Goal: Check status: Check status

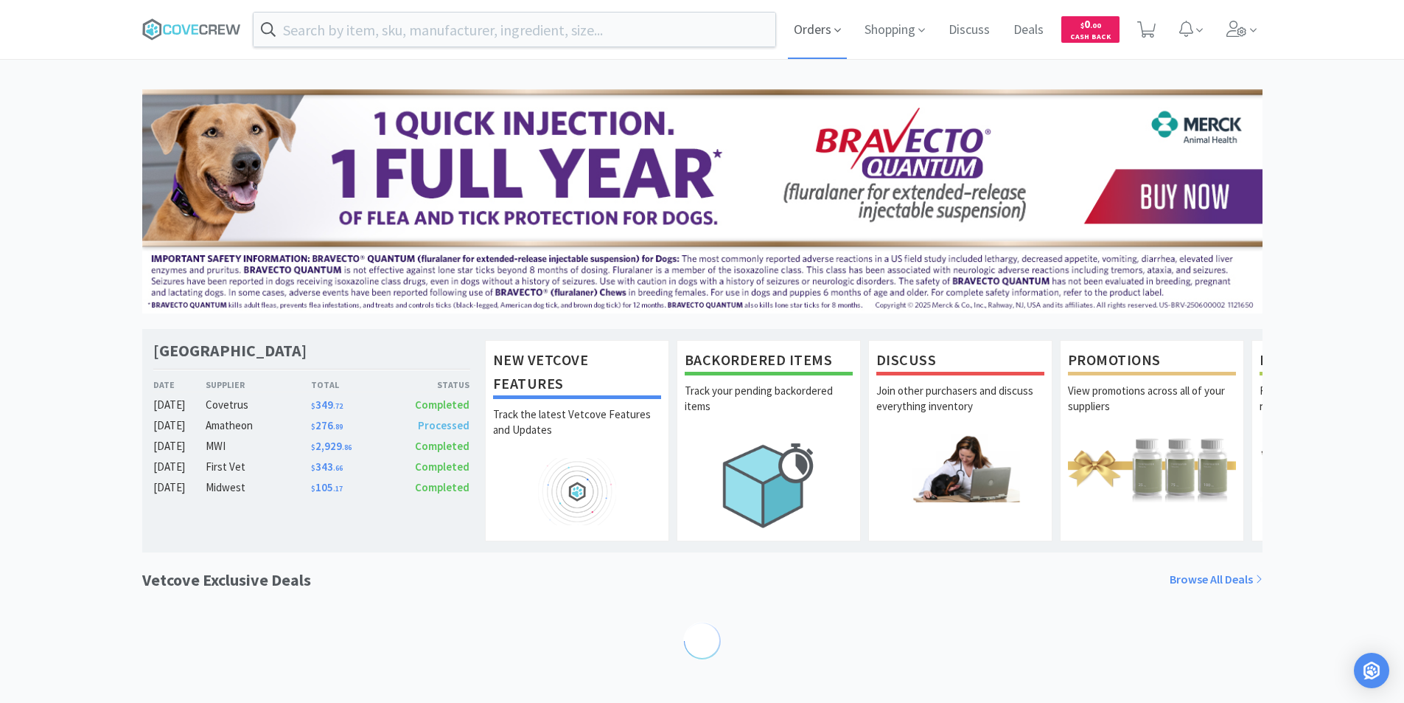
click at [818, 38] on span "Orders" at bounding box center [817, 29] width 59 height 59
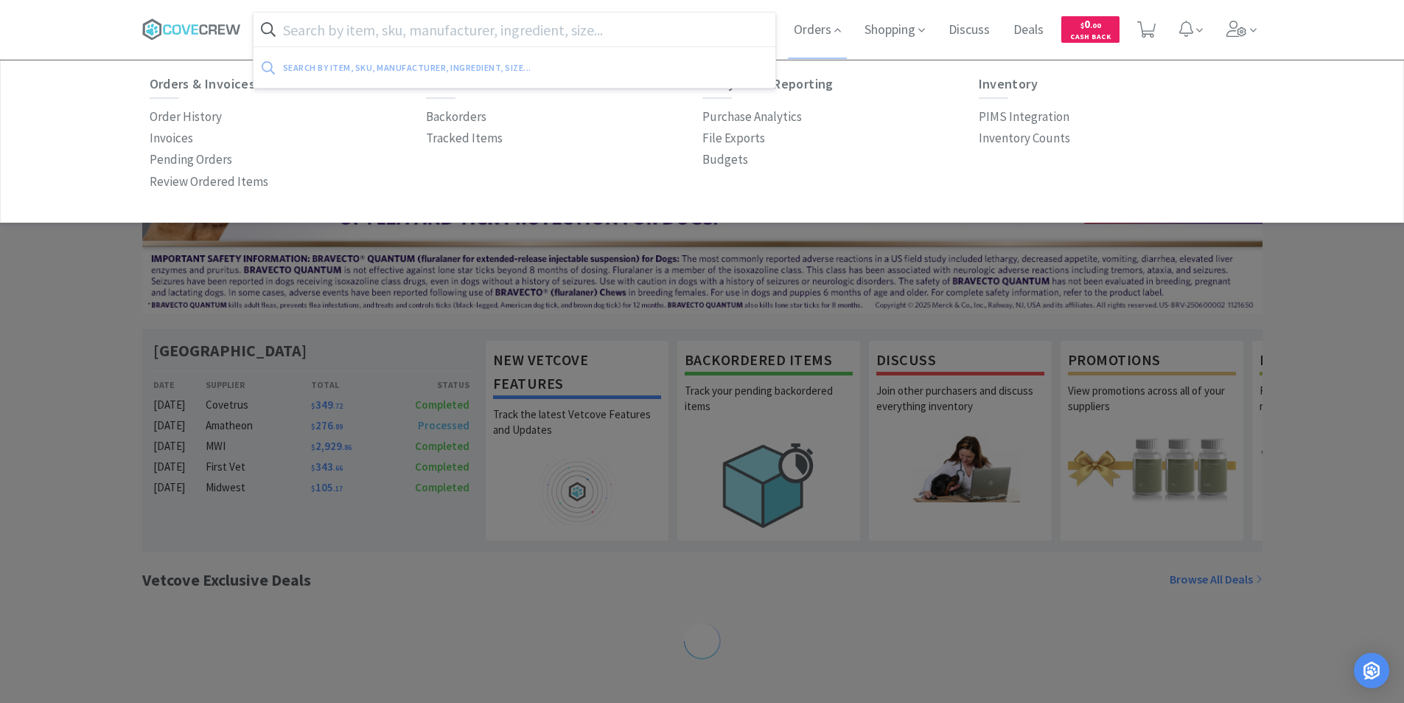
click at [621, 33] on input "text" at bounding box center [515, 30] width 523 height 34
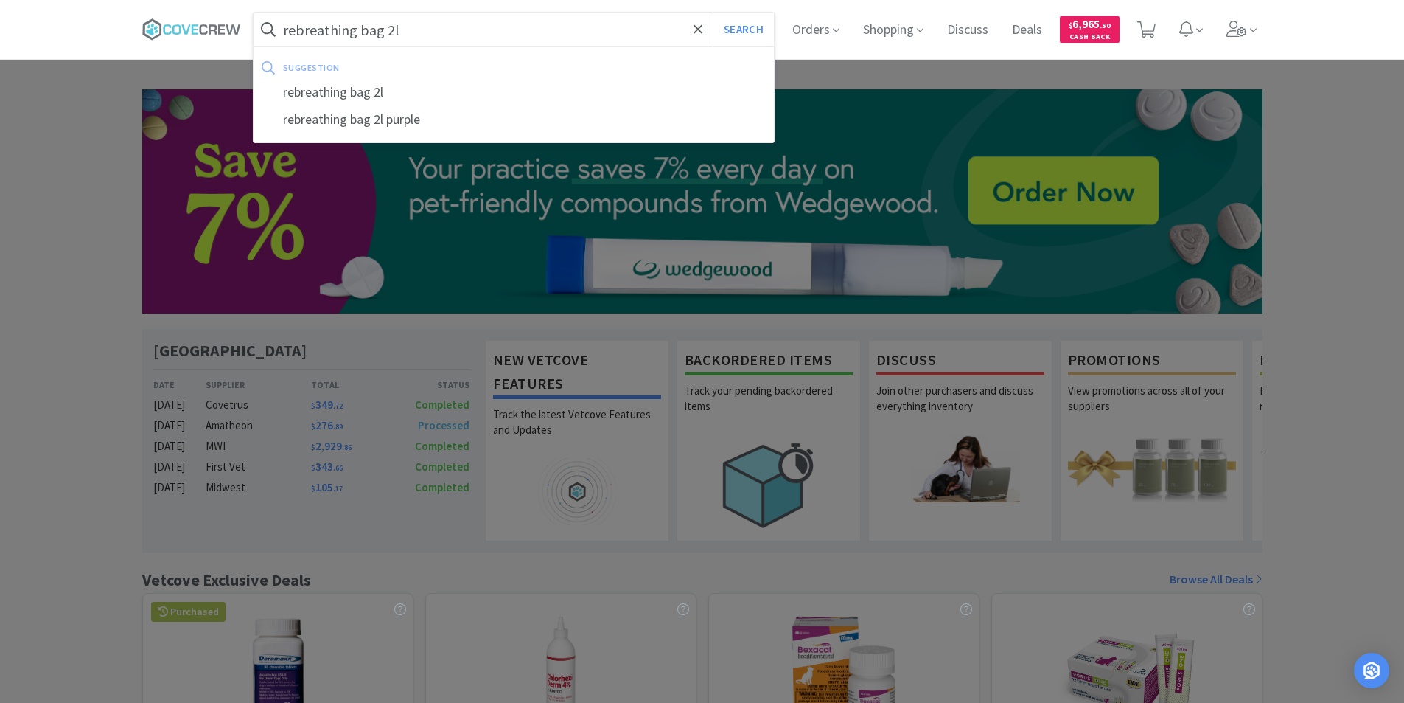
type input "rebreathing bag 2l"
click at [713, 13] on button "Search" at bounding box center [743, 30] width 61 height 34
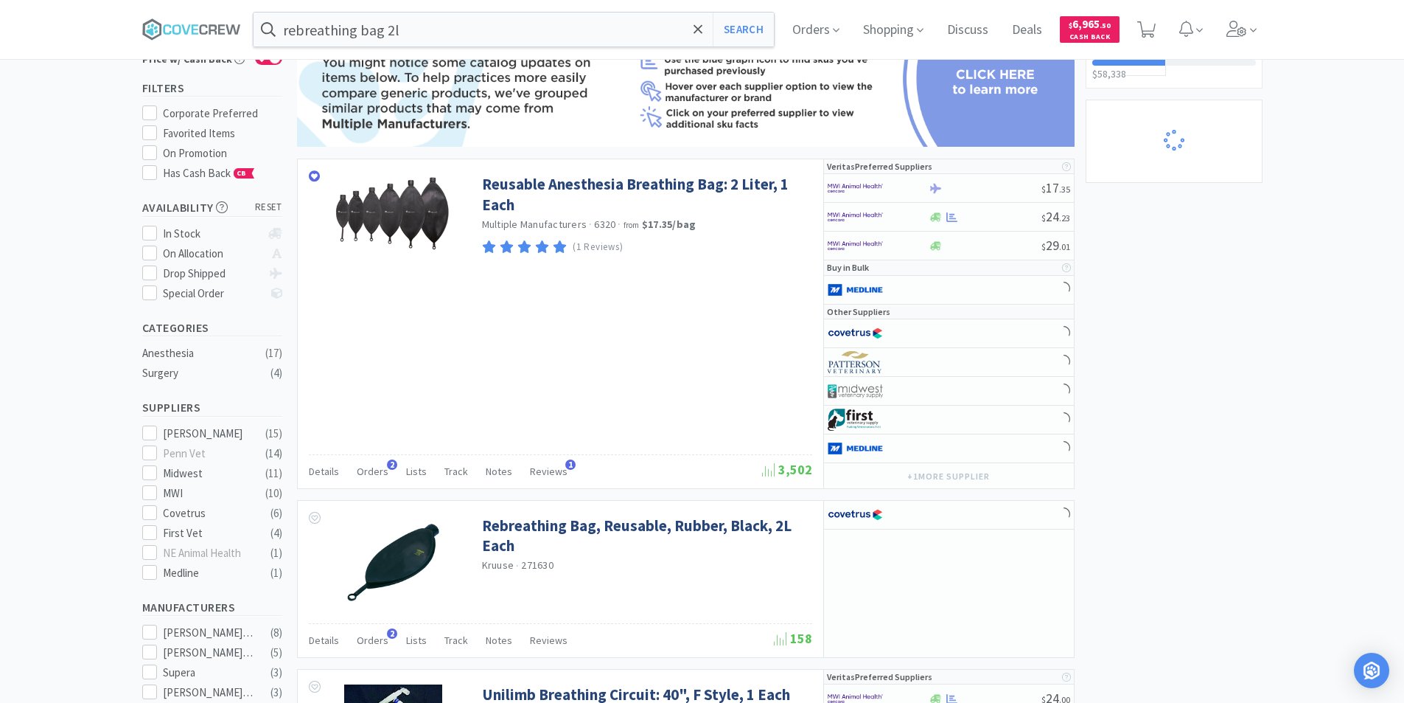
scroll to position [147, 0]
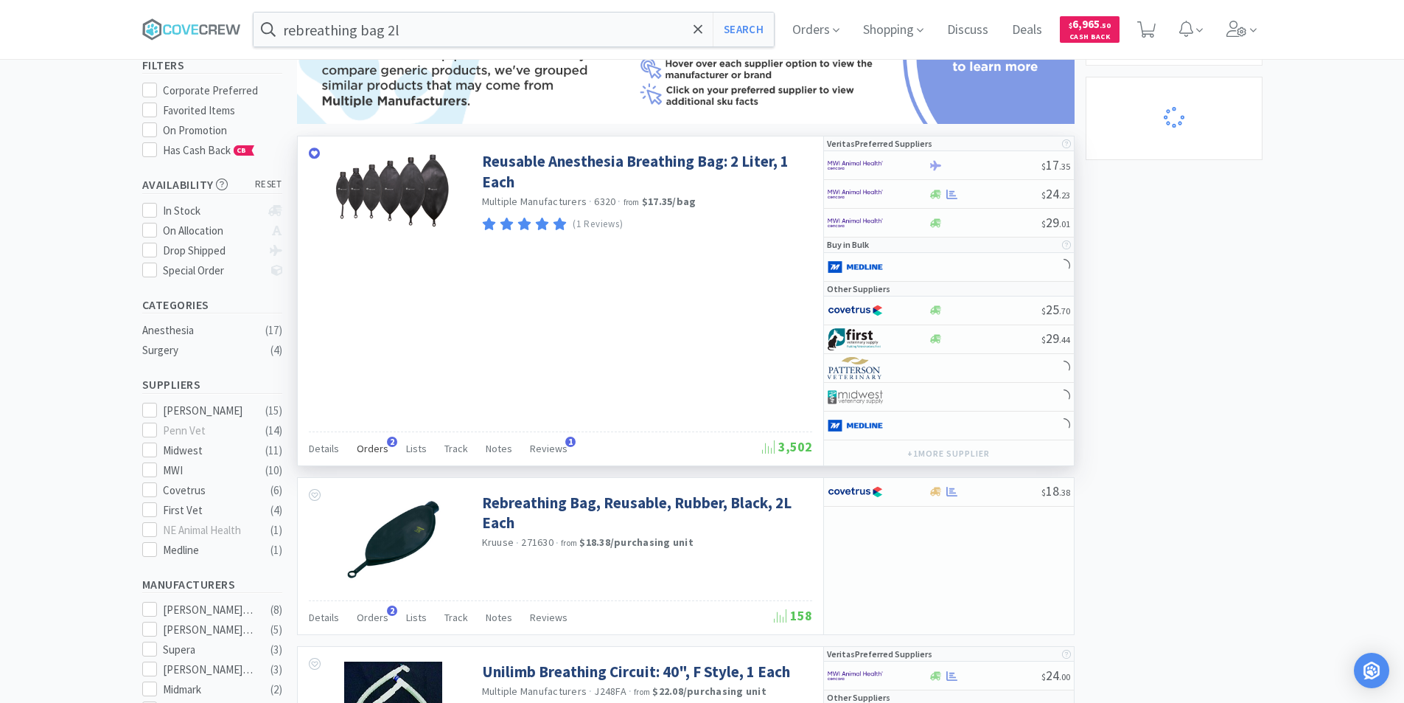
click at [368, 450] on span "Orders" at bounding box center [373, 448] width 32 height 13
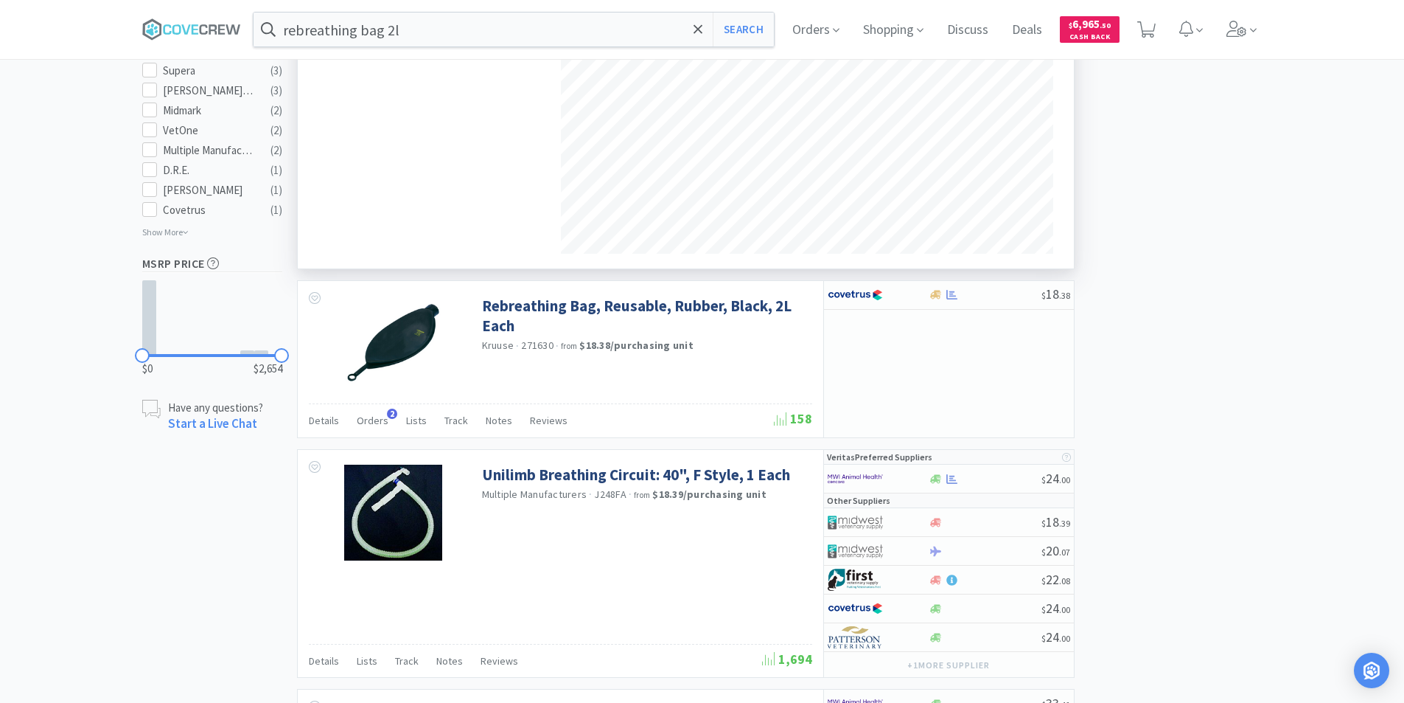
scroll to position [811, 0]
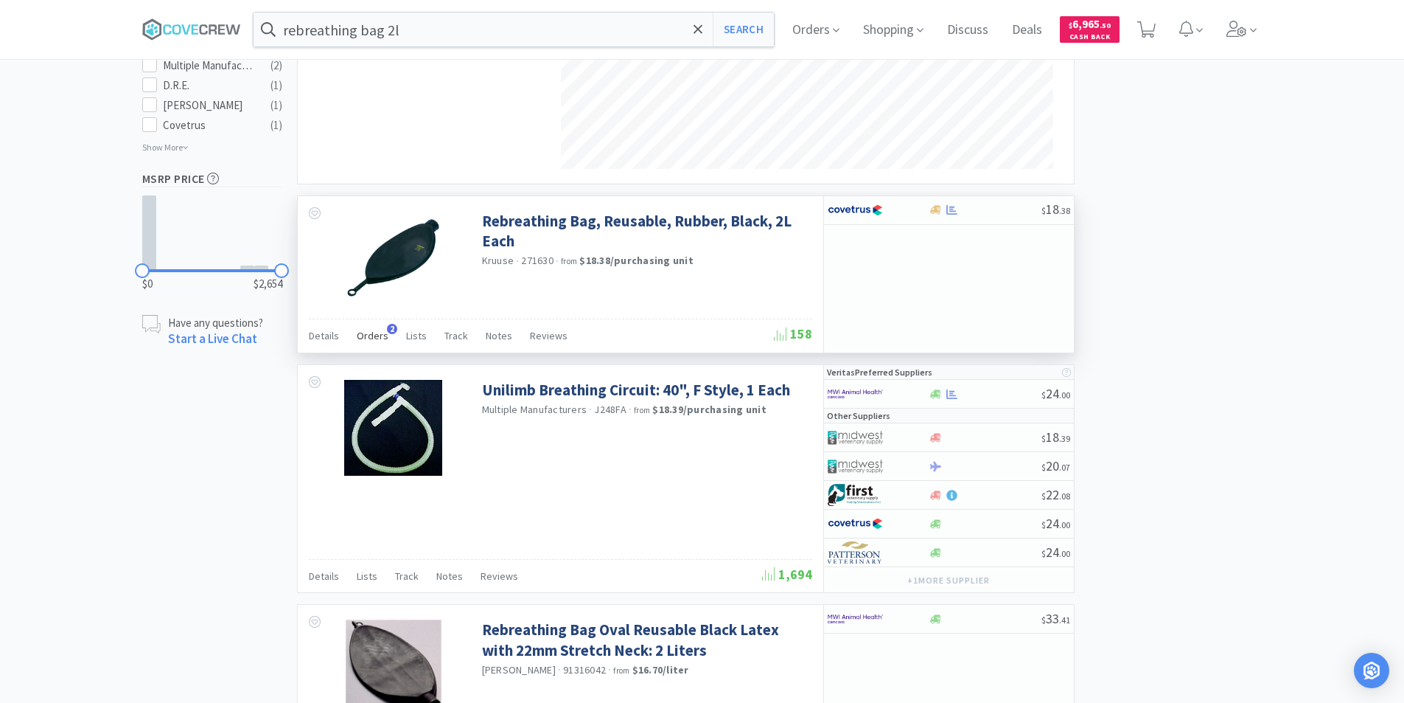
click at [376, 331] on span "Orders" at bounding box center [373, 335] width 32 height 13
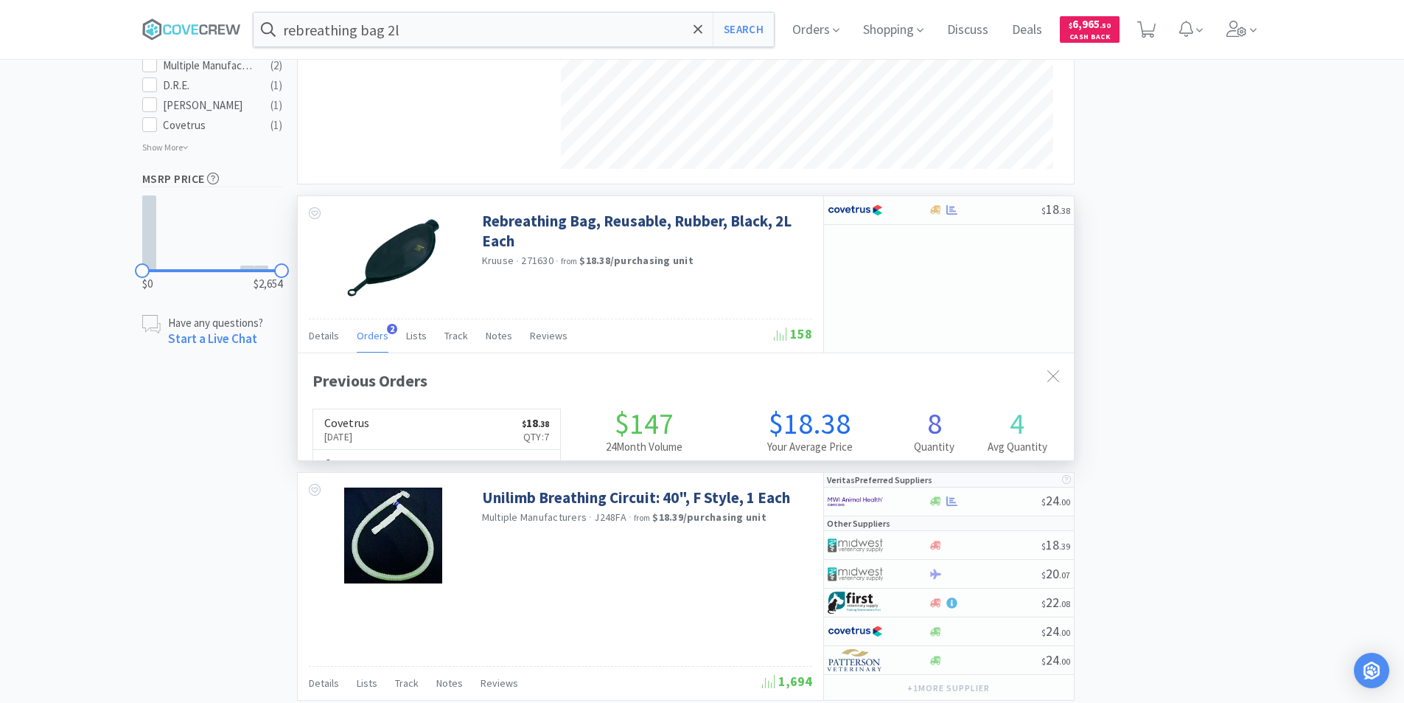
scroll to position [382, 776]
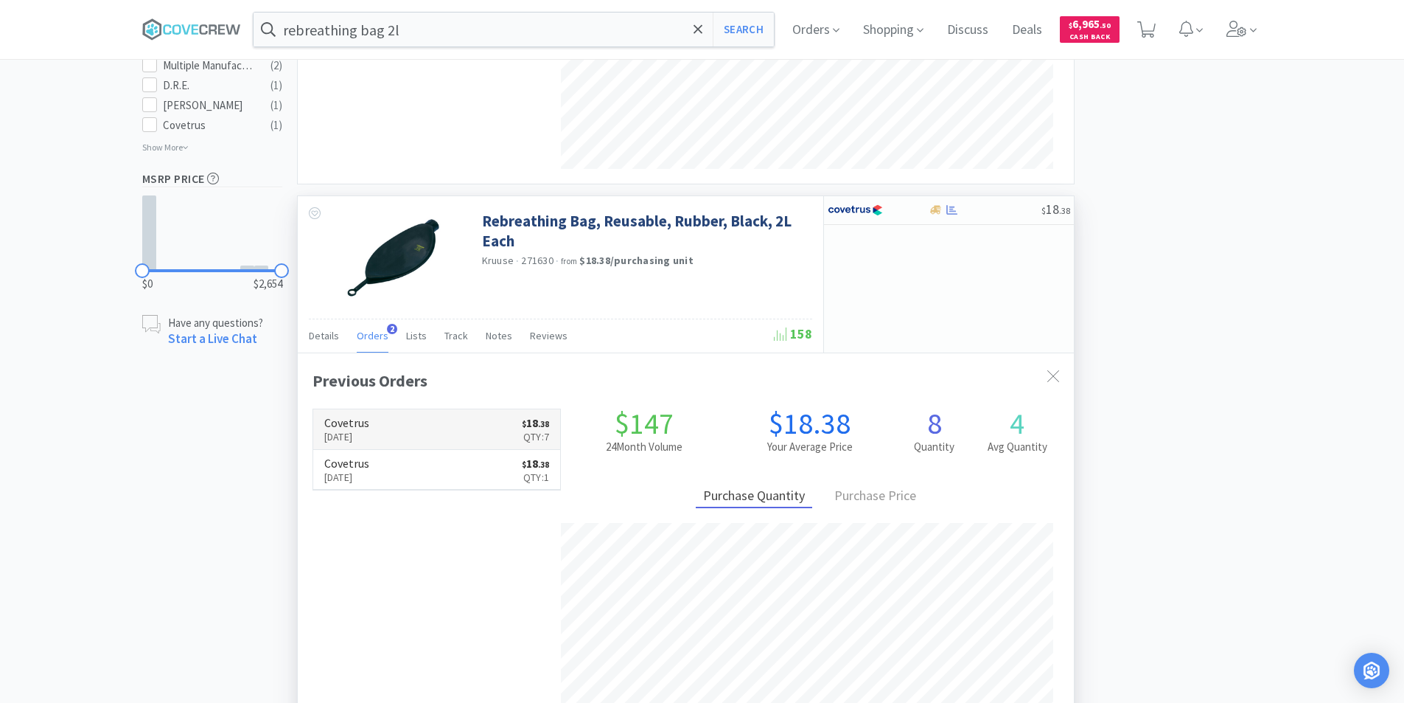
click at [459, 428] on link "Covetrus [DATE] $ 18 . 38 Qty: 7" at bounding box center [437, 429] width 248 height 41
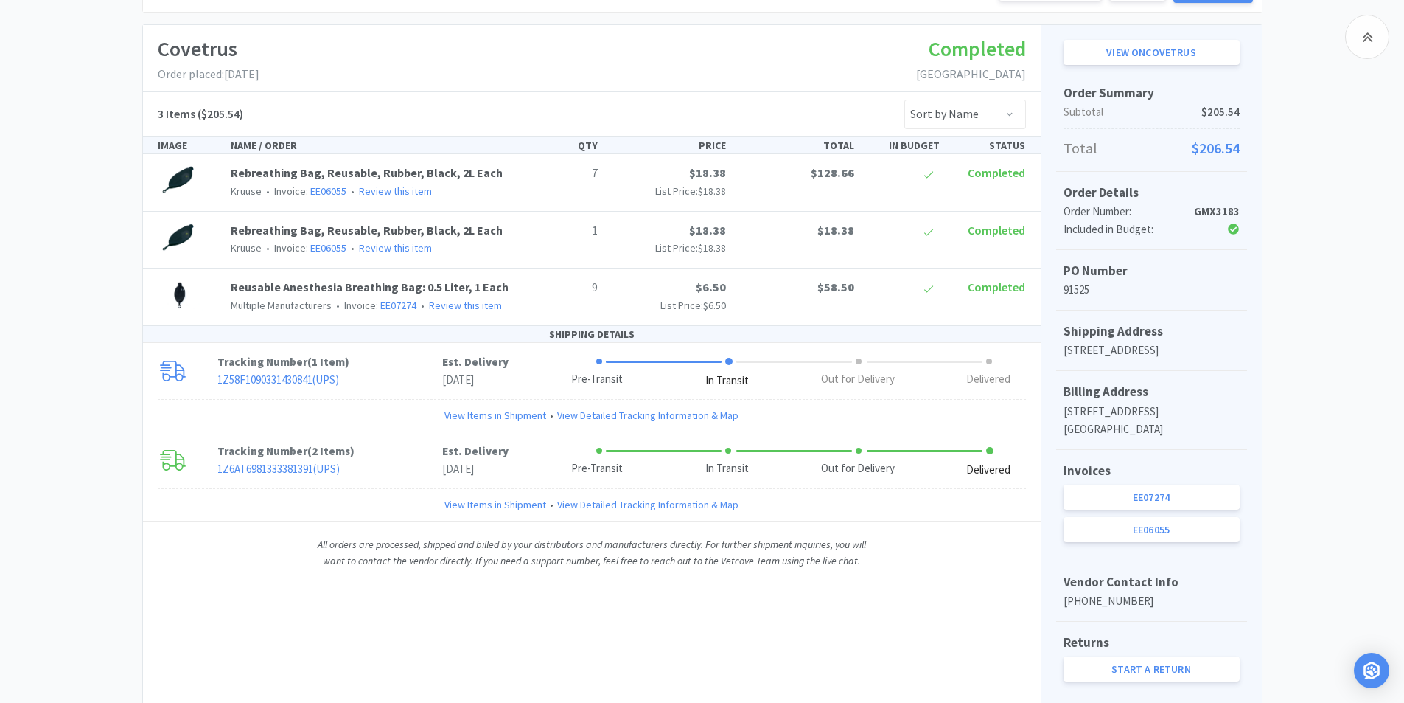
scroll to position [221, 0]
click at [479, 411] on link "View Items in Shipment" at bounding box center [496, 412] width 102 height 16
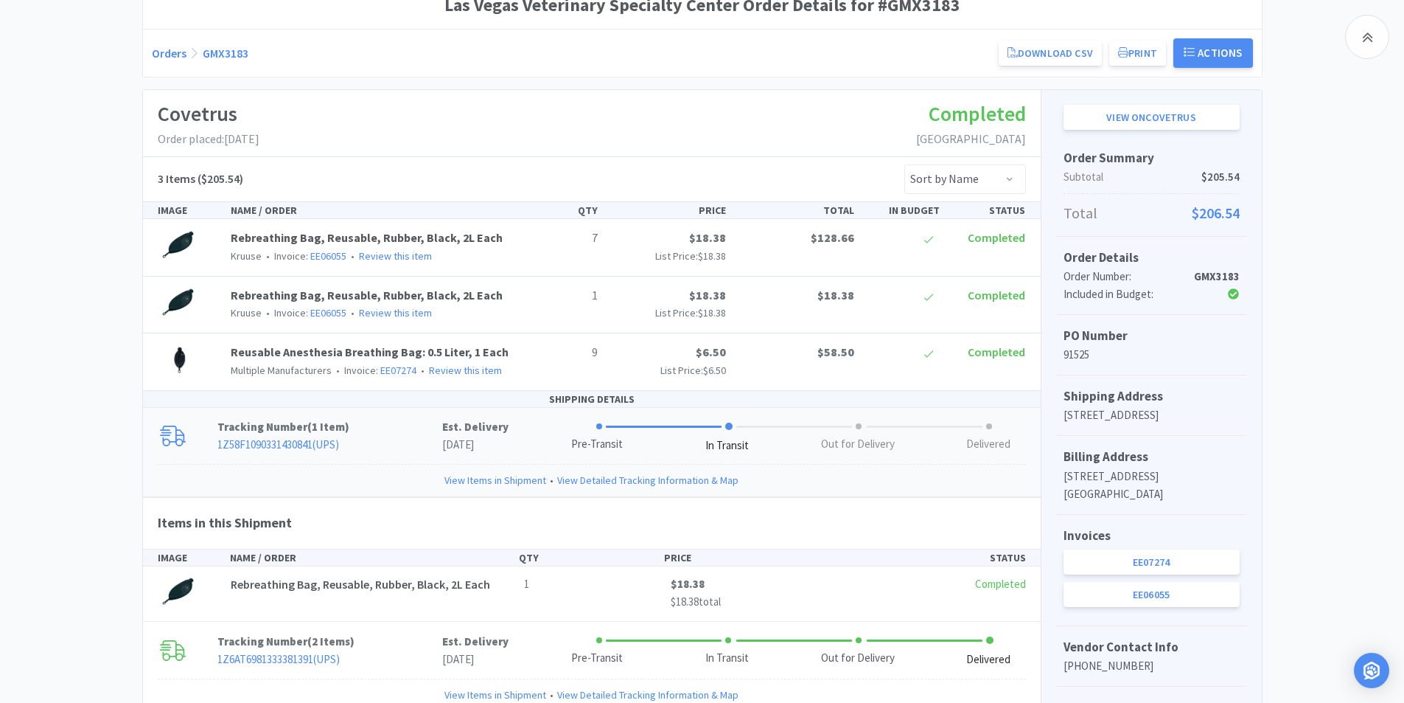
scroll to position [0, 0]
